Goal: Ask a question: Seek information or help from site administrators or community

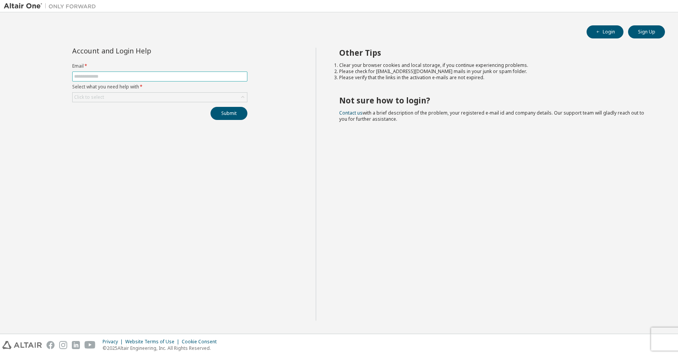
click at [180, 78] on input "text" at bounding box center [159, 76] width 171 height 6
type input "**********"
click at [226, 98] on div "Click to select" at bounding box center [160, 97] width 174 height 9
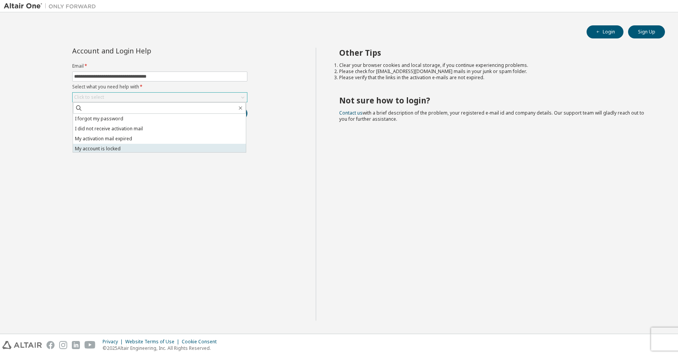
click at [188, 147] on li "My account is locked" at bounding box center [159, 149] width 173 height 10
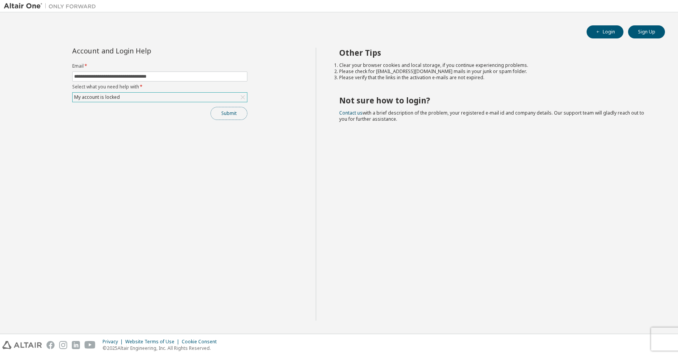
click at [222, 112] on button "Submit" at bounding box center [228, 113] width 37 height 13
click at [234, 116] on button "Submit" at bounding box center [228, 113] width 37 height 13
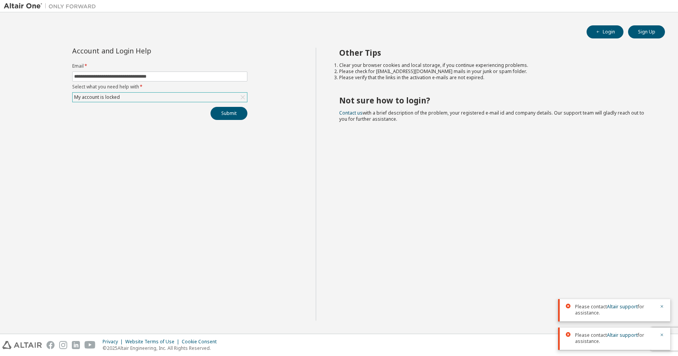
drag, startPoint x: 370, startPoint y: 204, endPoint x: 346, endPoint y: 190, distance: 28.2
click at [370, 204] on div "Other Tips Clear your browser cookies and local storage, if you continue experi…" at bounding box center [495, 184] width 358 height 273
click at [177, 98] on div "My account is locked" at bounding box center [160, 97] width 174 height 9
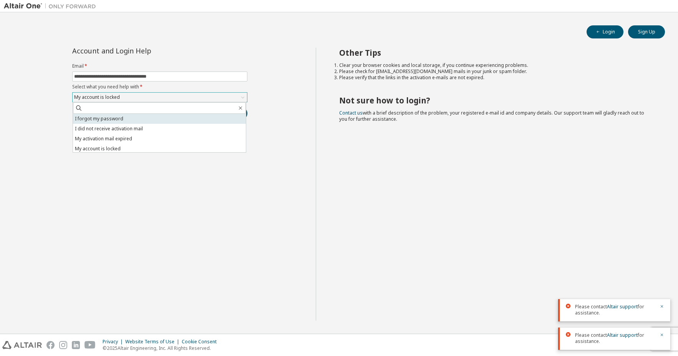
click at [173, 119] on li "I forgot my password" at bounding box center [159, 119] width 173 height 10
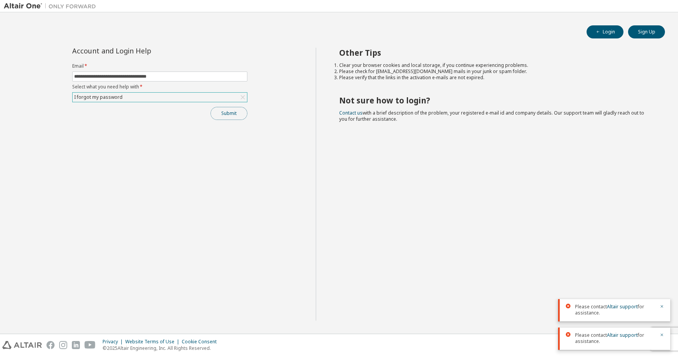
click at [232, 113] on button "Submit" at bounding box center [228, 113] width 37 height 13
